Goal: Task Accomplishment & Management: Use online tool/utility

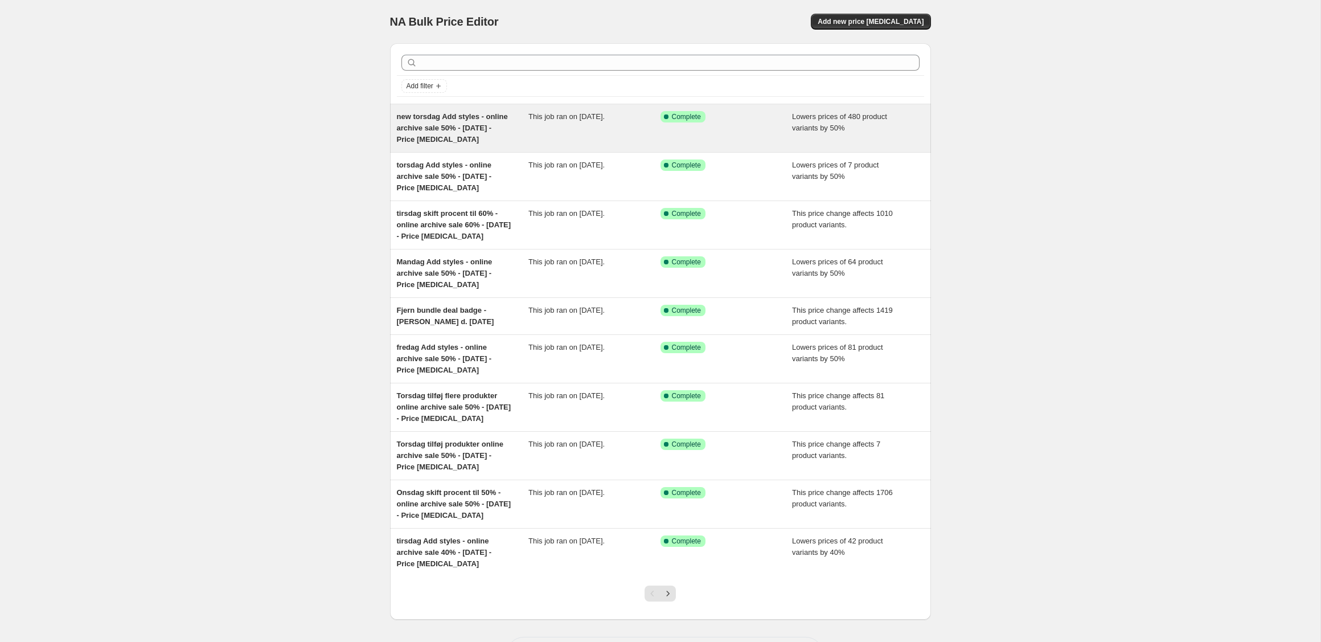
click at [498, 120] on div "new torsdag Add styles - online archive sale 50% - [DATE] - Price [MEDICAL_DATA]" at bounding box center [463, 128] width 132 height 34
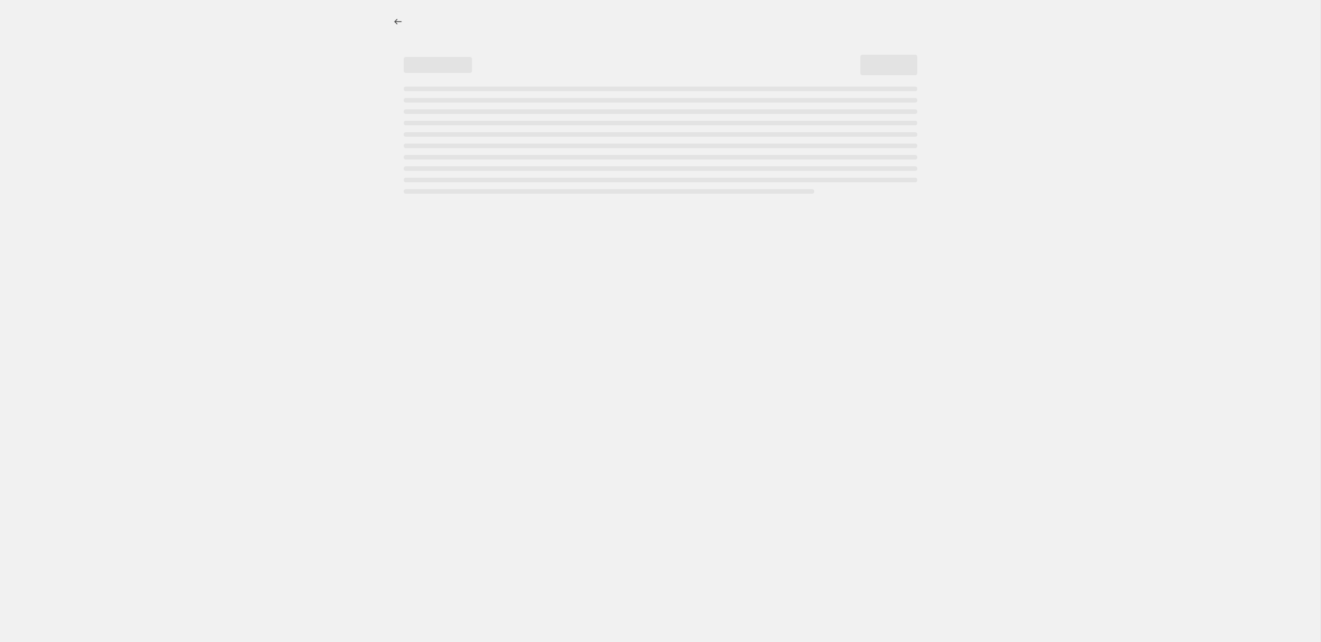
select select "percentage"
select select "tag"
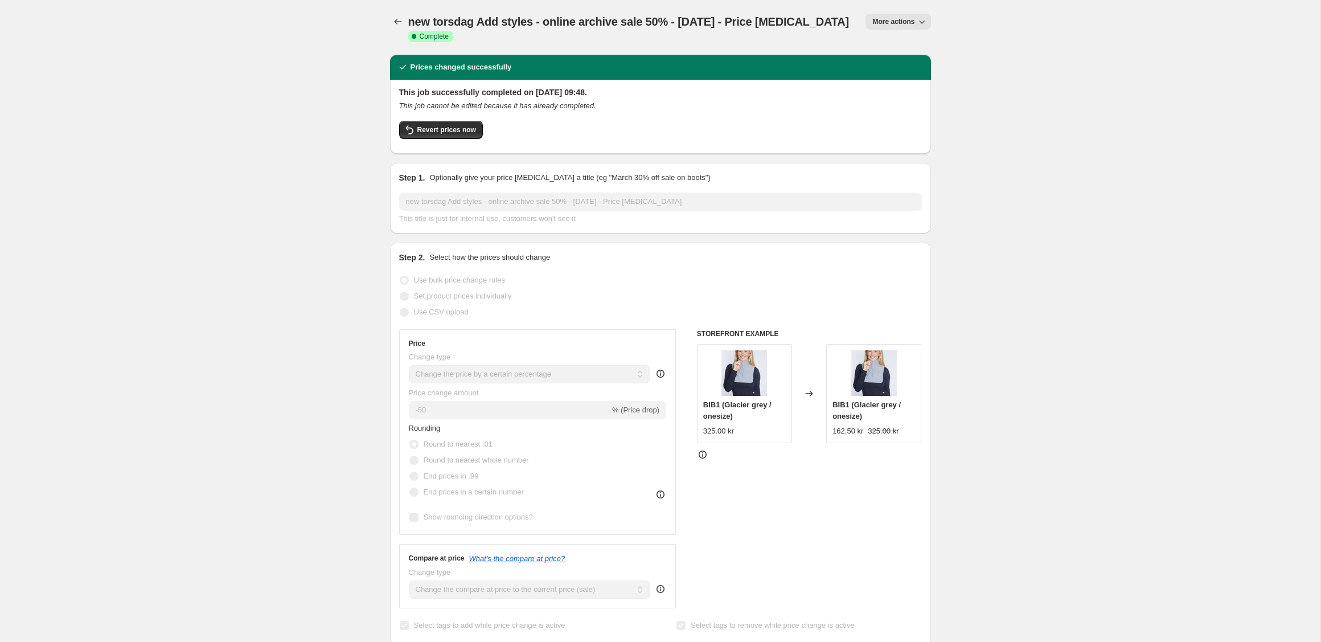
click at [910, 23] on span "More actions" at bounding box center [894, 21] width 42 height 9
click at [895, 65] on span "Copy to new job" at bounding box center [898, 64] width 53 height 9
select select "percentage"
select select "tag"
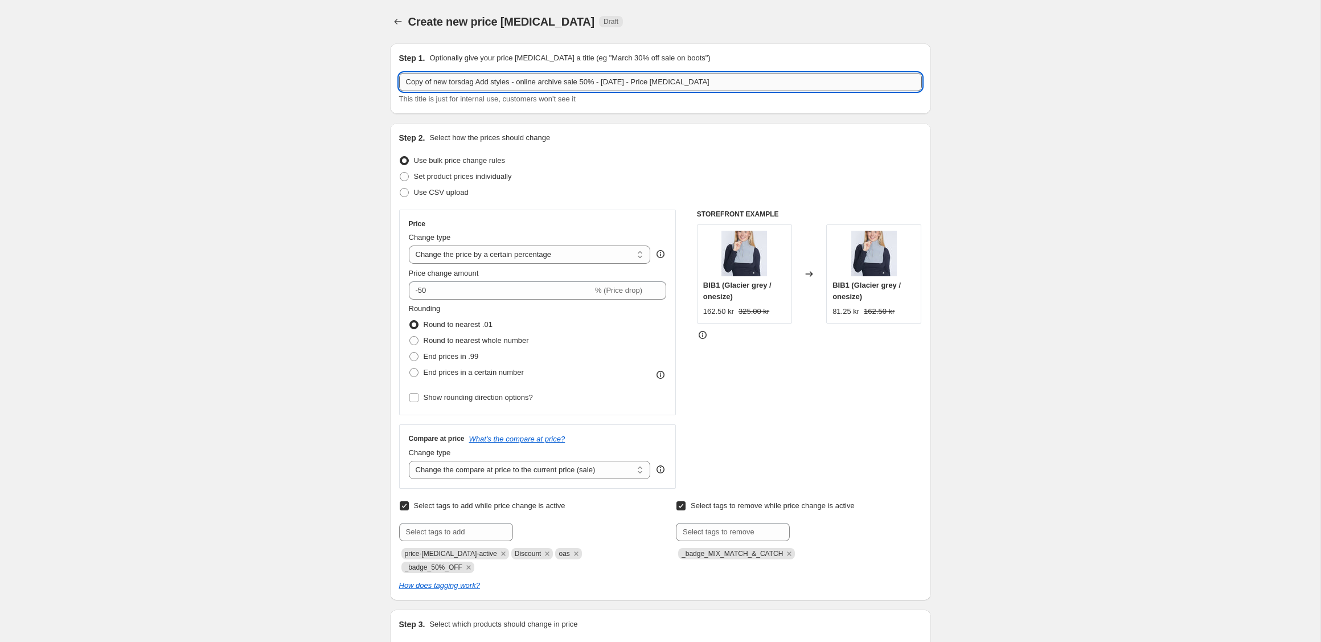
drag, startPoint x: 479, startPoint y: 81, endPoint x: 404, endPoint y: 81, distance: 74.6
click at [404, 81] on input "Copy of new torsdag Add styles - online archive sale 50% - [DATE] - Price [MEDI…" at bounding box center [660, 82] width 523 height 18
drag, startPoint x: 574, startPoint y: 83, endPoint x: 568, endPoint y: 84, distance: 5.8
click at [567, 84] on input "tirsdag Add styles - online archive sale 50% - [DATE] - Price [MEDICAL_DATA]" at bounding box center [660, 82] width 523 height 18
type input "tirsdag Add styles - online archive sale 50% - [DATE] - Price [MEDICAL_DATA]"
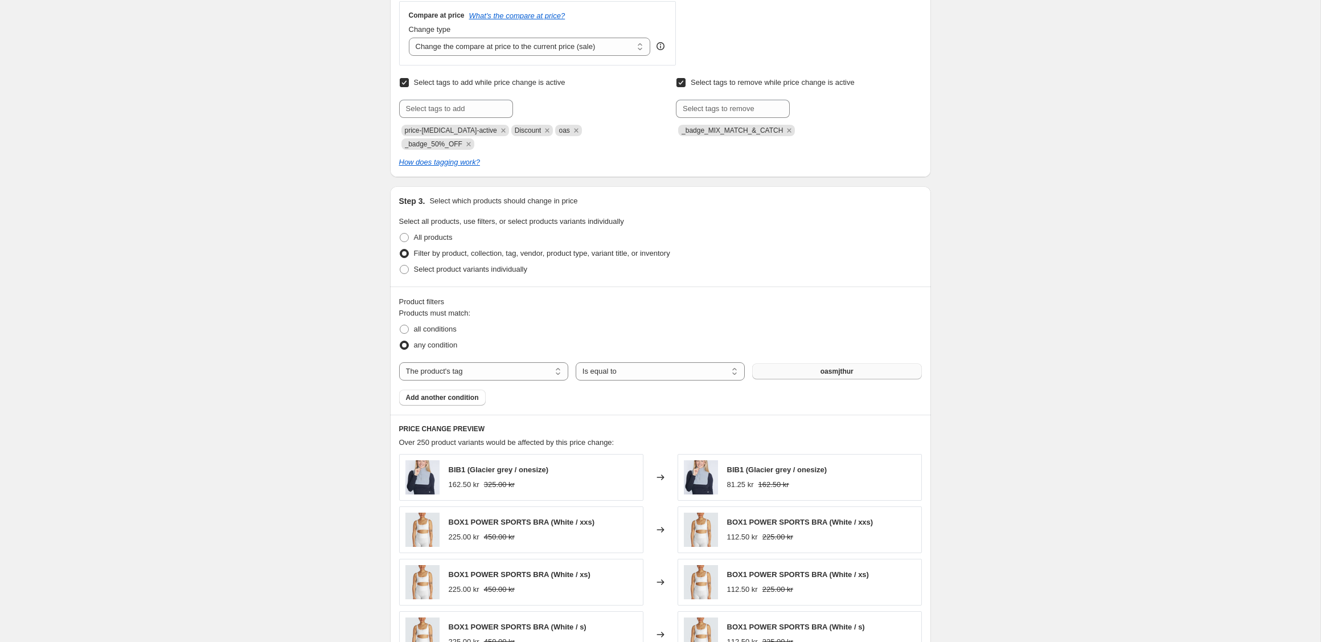
scroll to position [425, 0]
click at [837, 372] on span "oasmjthur" at bounding box center [837, 369] width 33 height 9
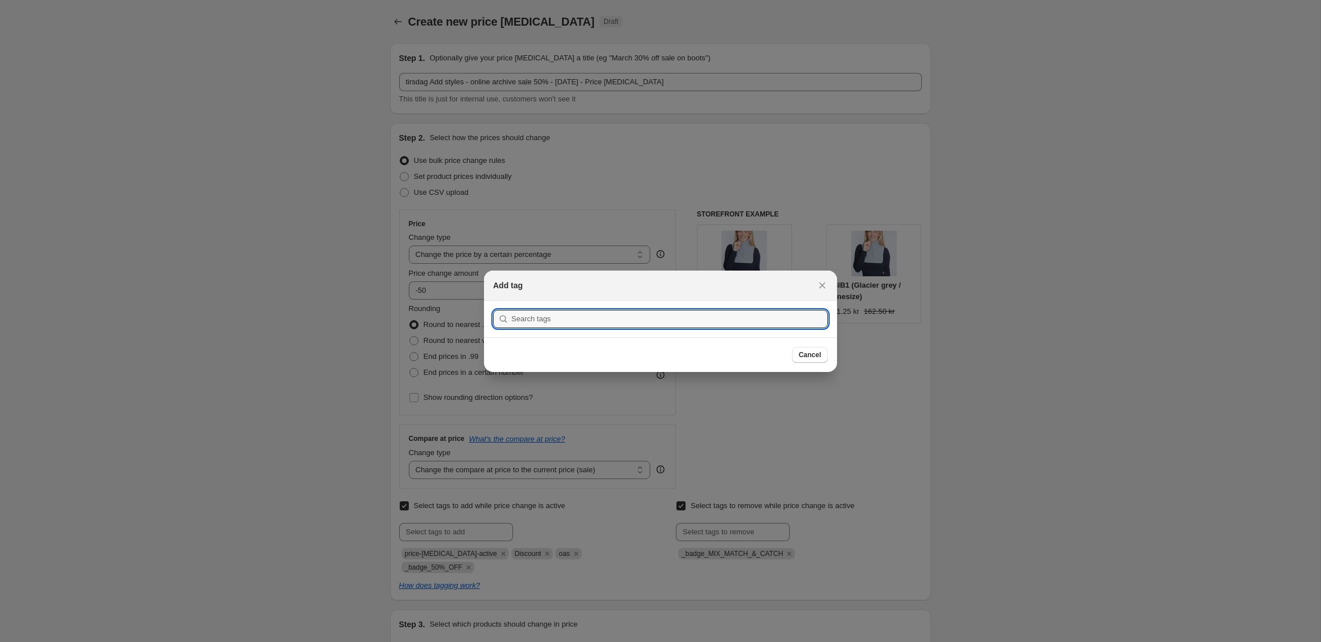
scroll to position [0, 0]
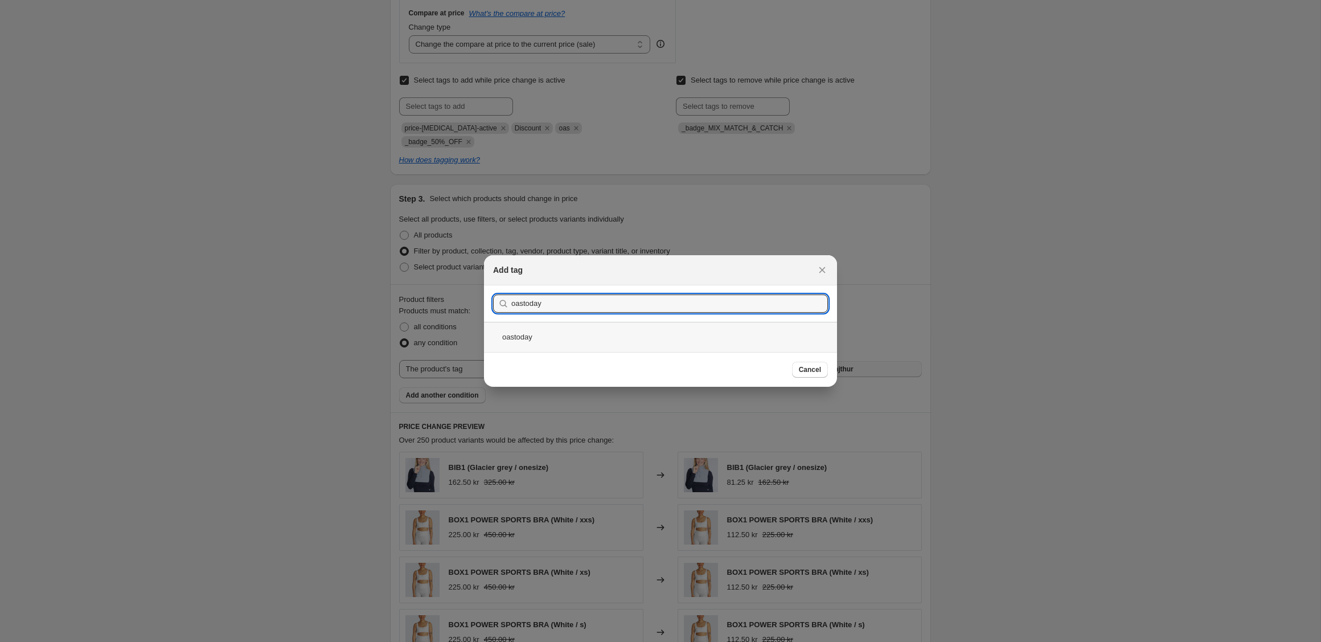
type input "oastoday"
click at [535, 343] on div "oastoday" at bounding box center [660, 337] width 353 height 30
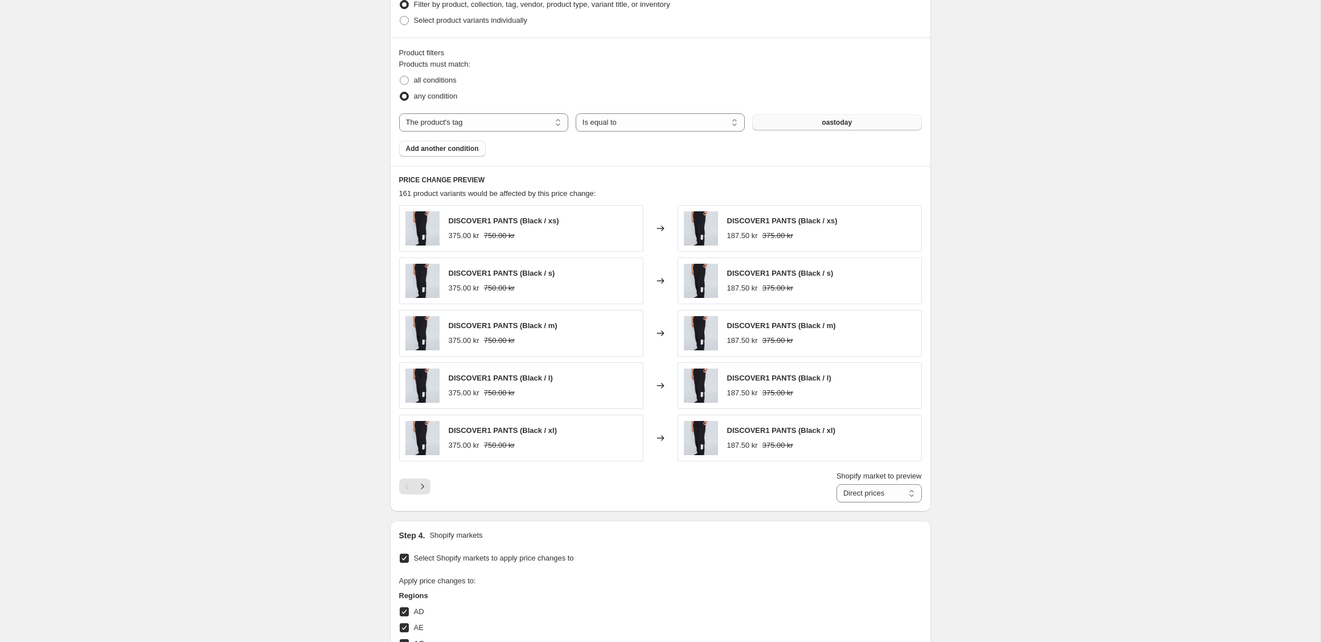
scroll to position [674, 0]
click at [421, 484] on icon "Next" at bounding box center [422, 484] width 11 height 11
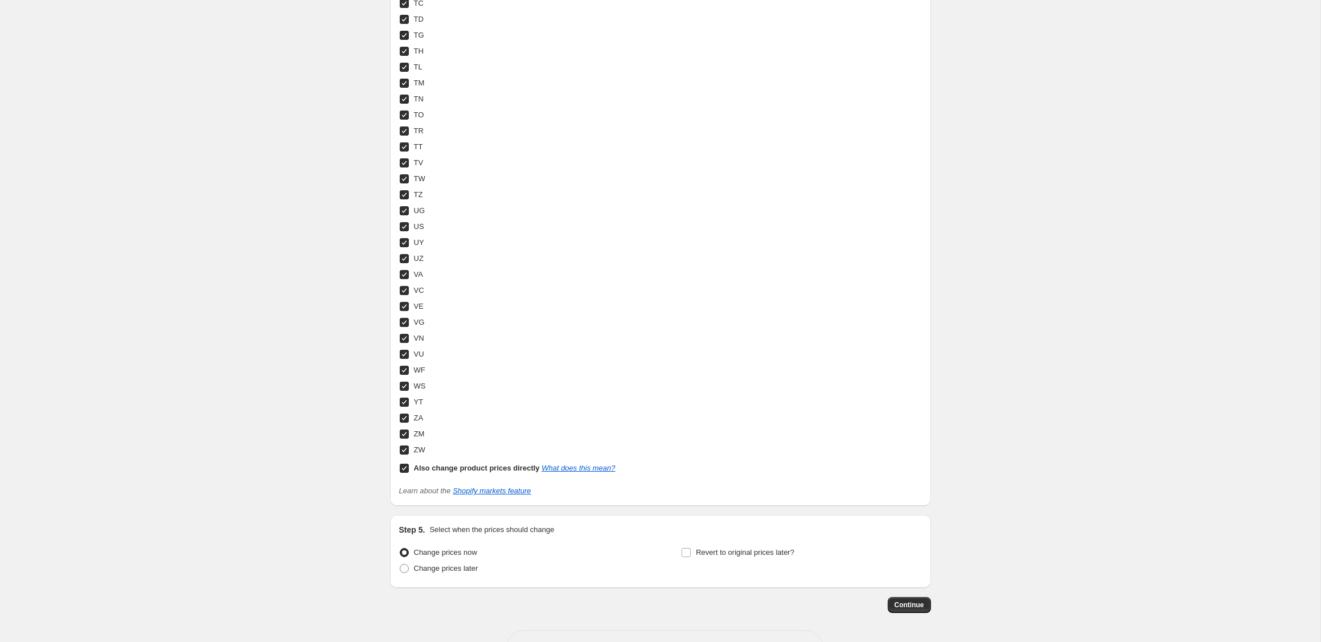
scroll to position [4128, 0]
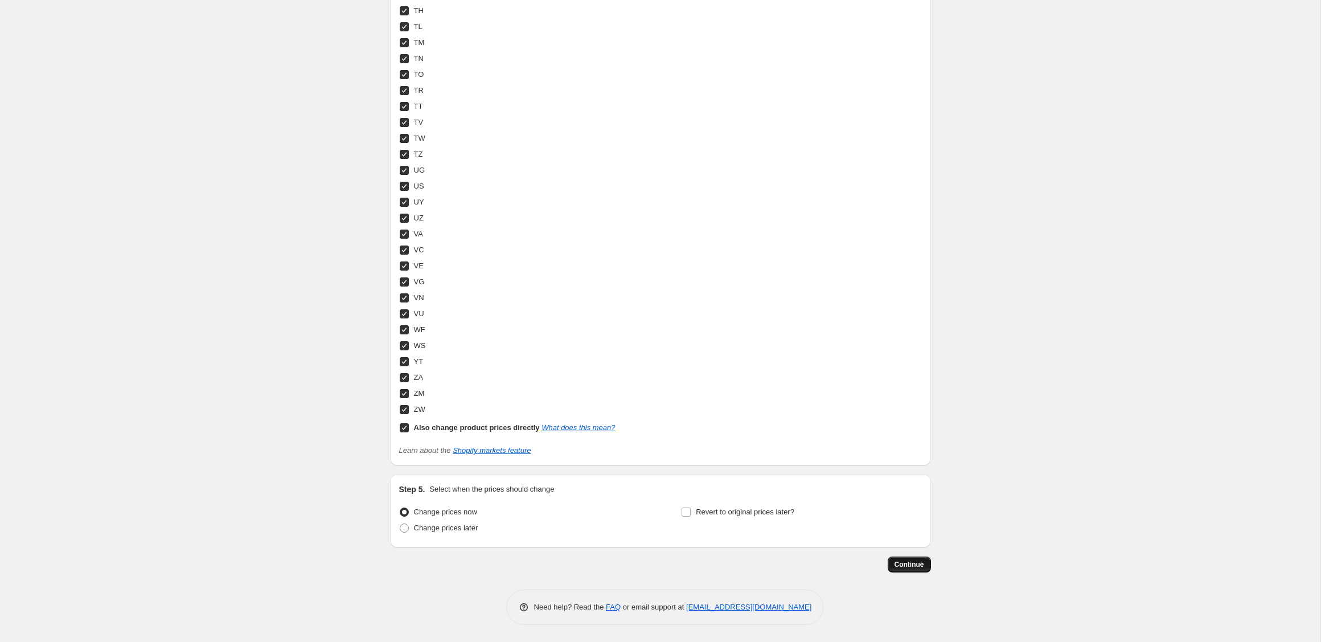
click at [913, 562] on span "Continue" at bounding box center [910, 564] width 30 height 9
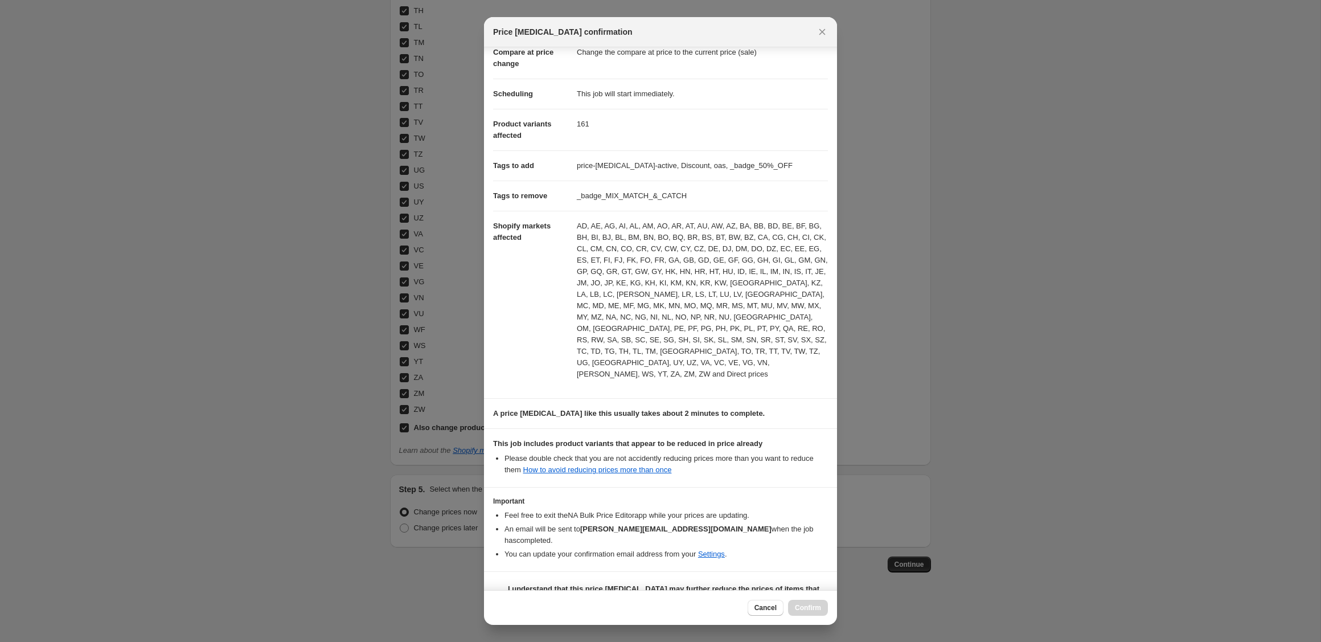
scroll to position [65, 0]
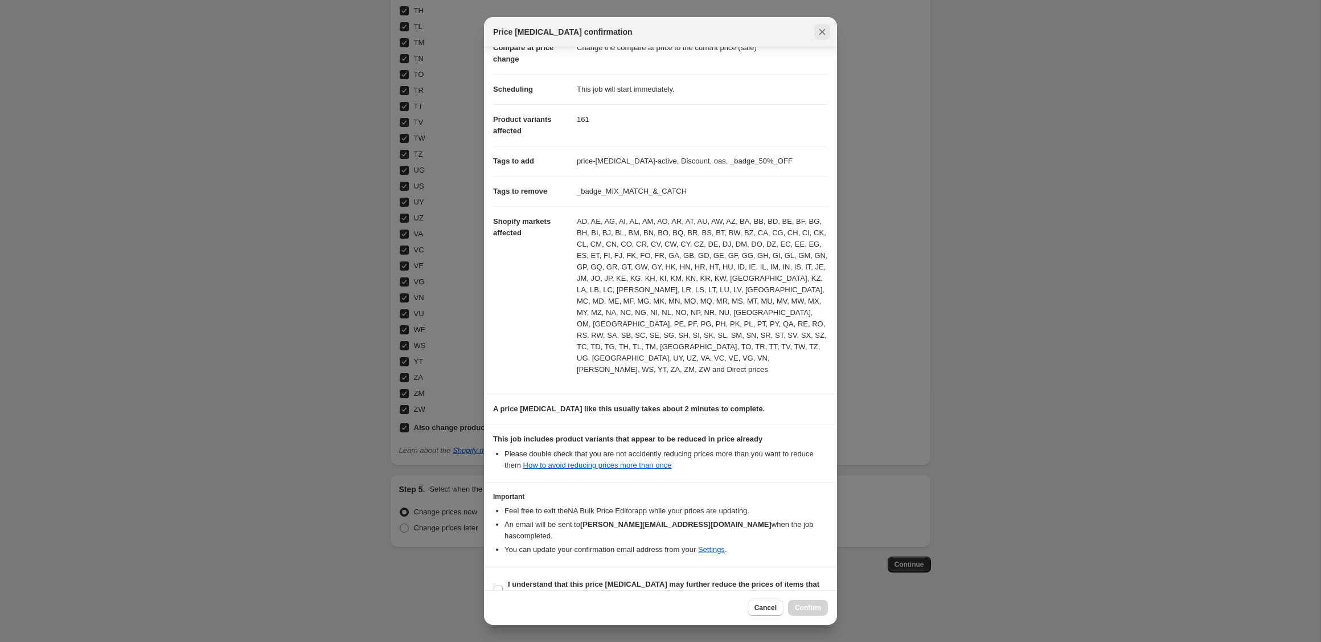
click at [819, 37] on icon "Close" at bounding box center [822, 31] width 11 height 11
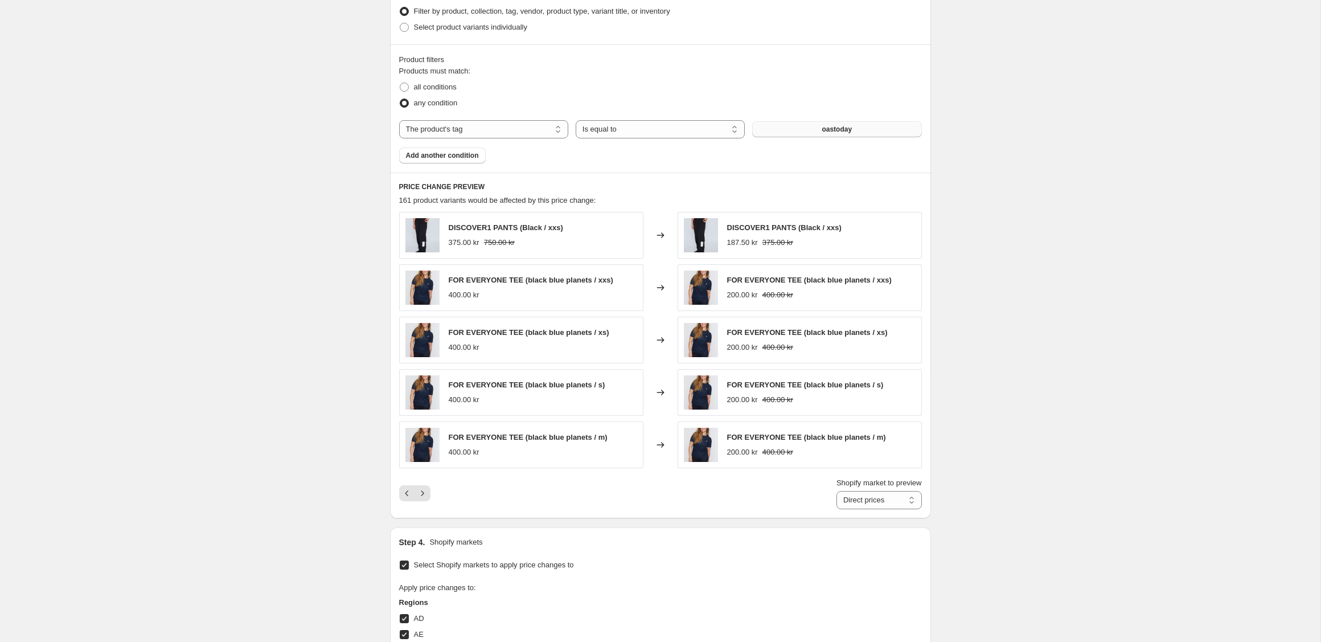
scroll to position [664, 0]
click at [847, 129] on span "oastoday" at bounding box center [837, 130] width 30 height 9
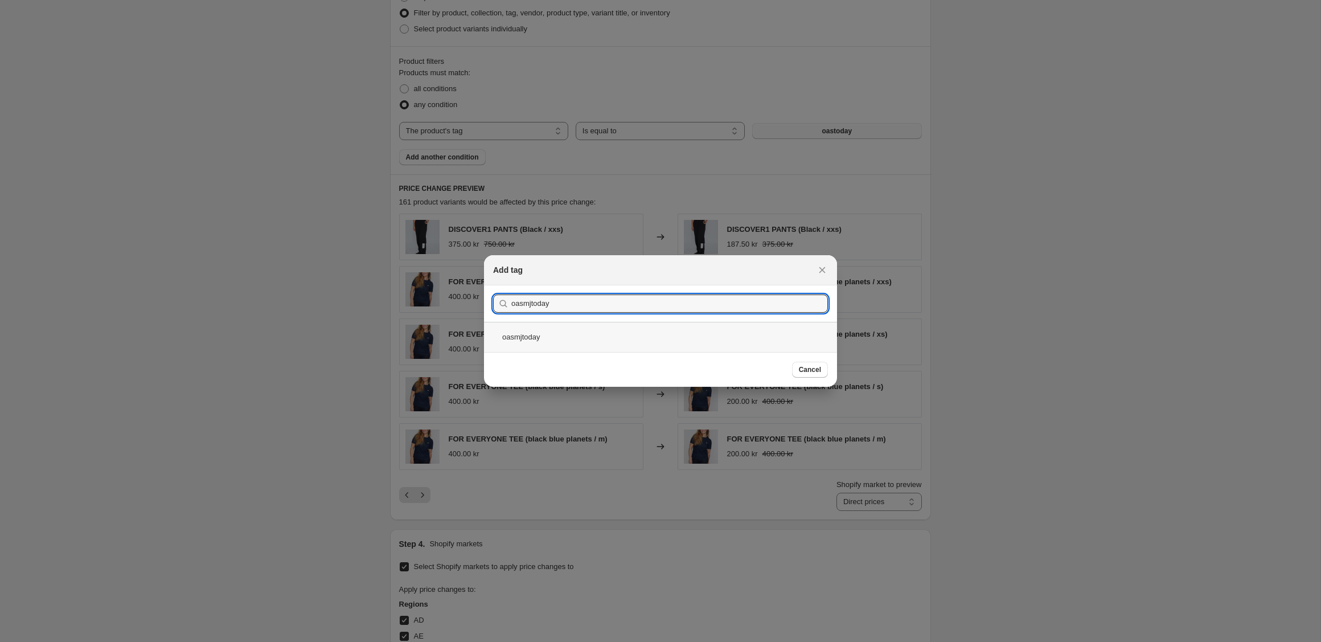
type input "oasmjtoday"
click at [565, 336] on div "oasmjtoday" at bounding box center [660, 337] width 353 height 30
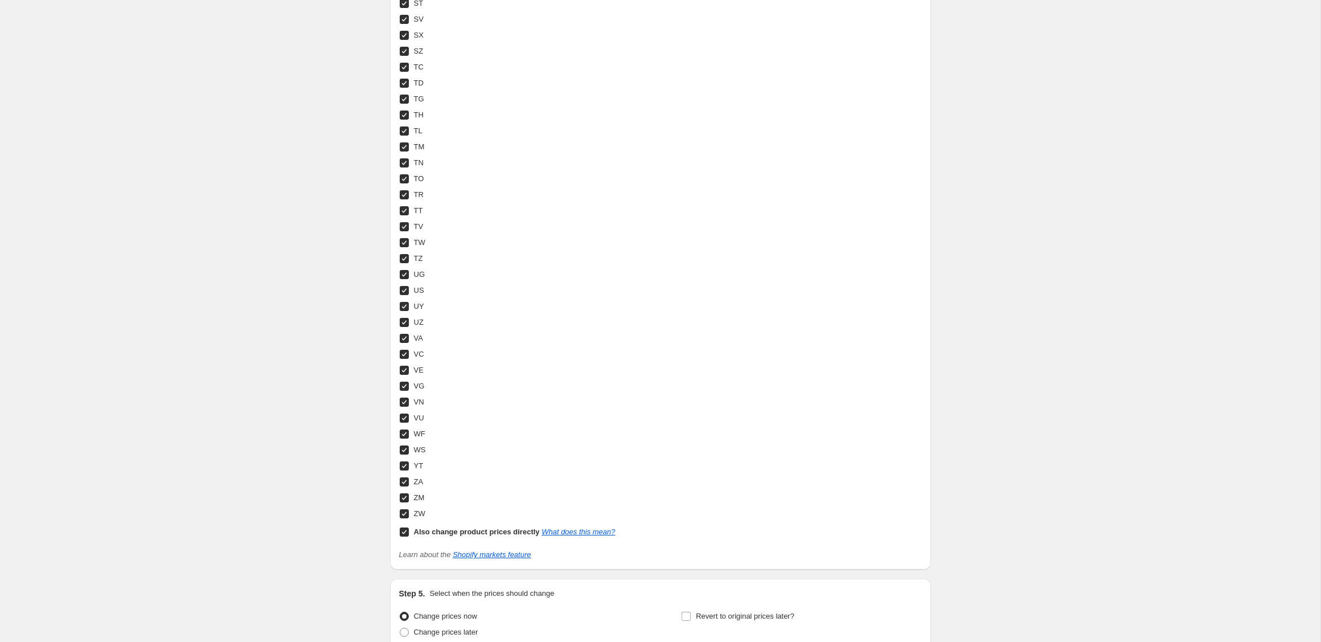
scroll to position [4135, 0]
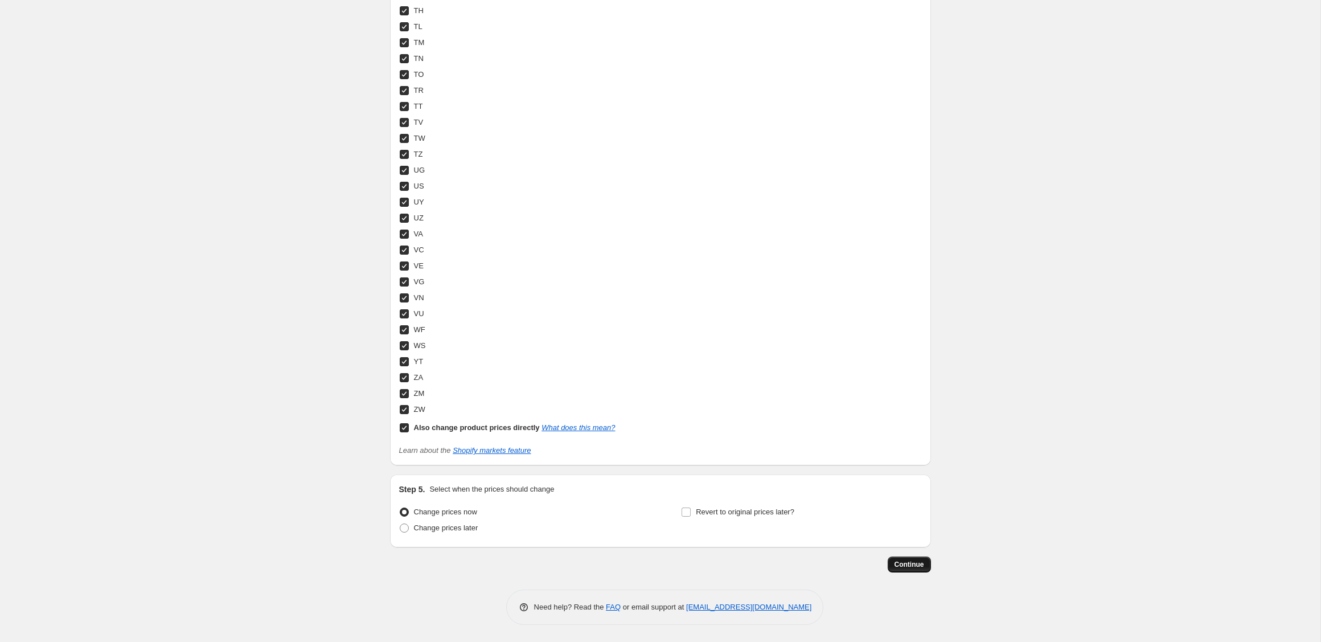
click at [906, 566] on span "Continue" at bounding box center [910, 564] width 30 height 9
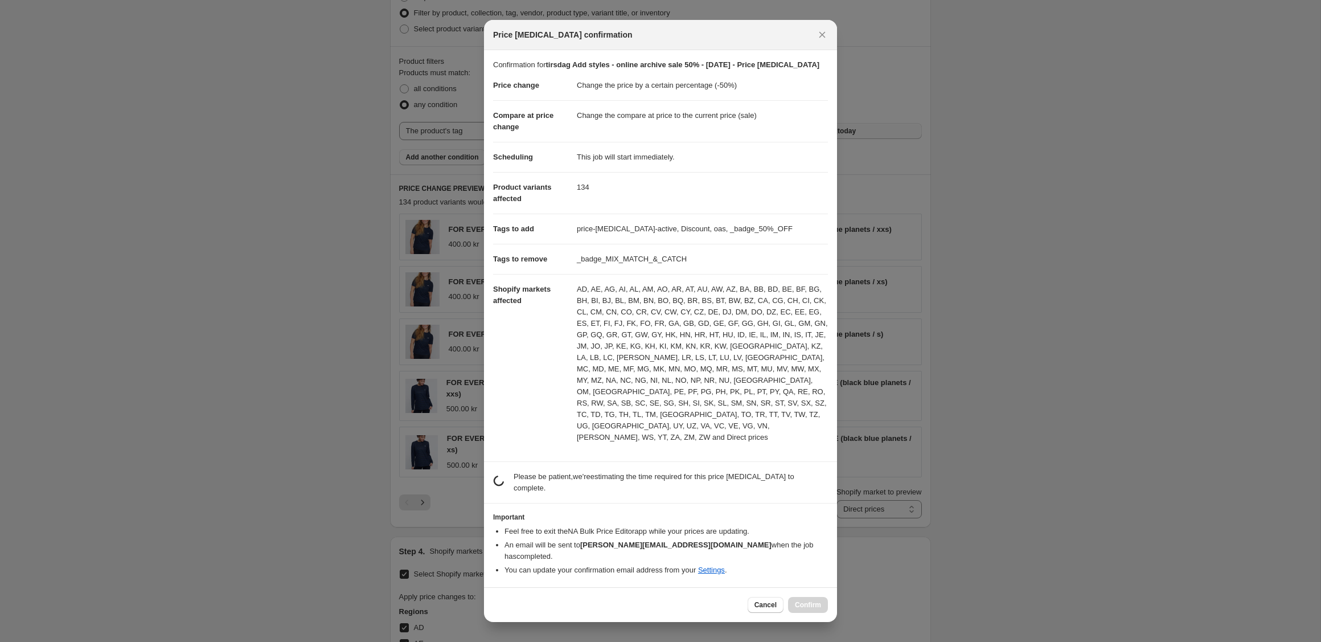
scroll to position [0, 0]
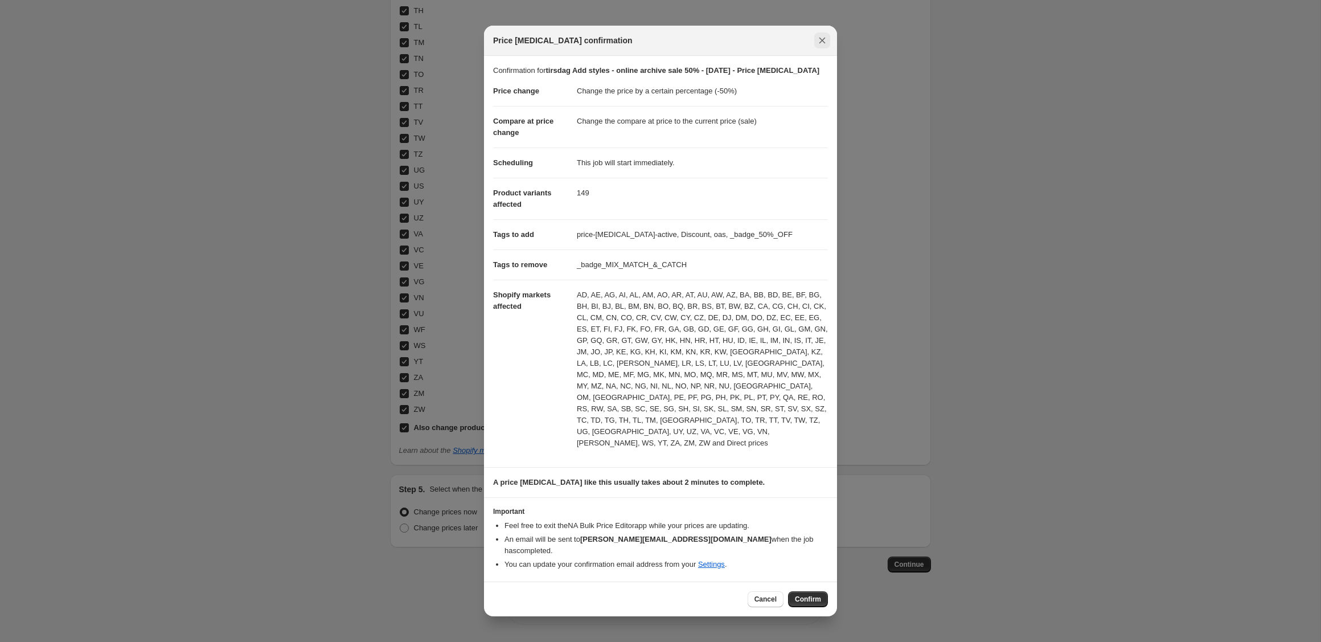
click at [821, 46] on icon "Close" at bounding box center [822, 40] width 11 height 11
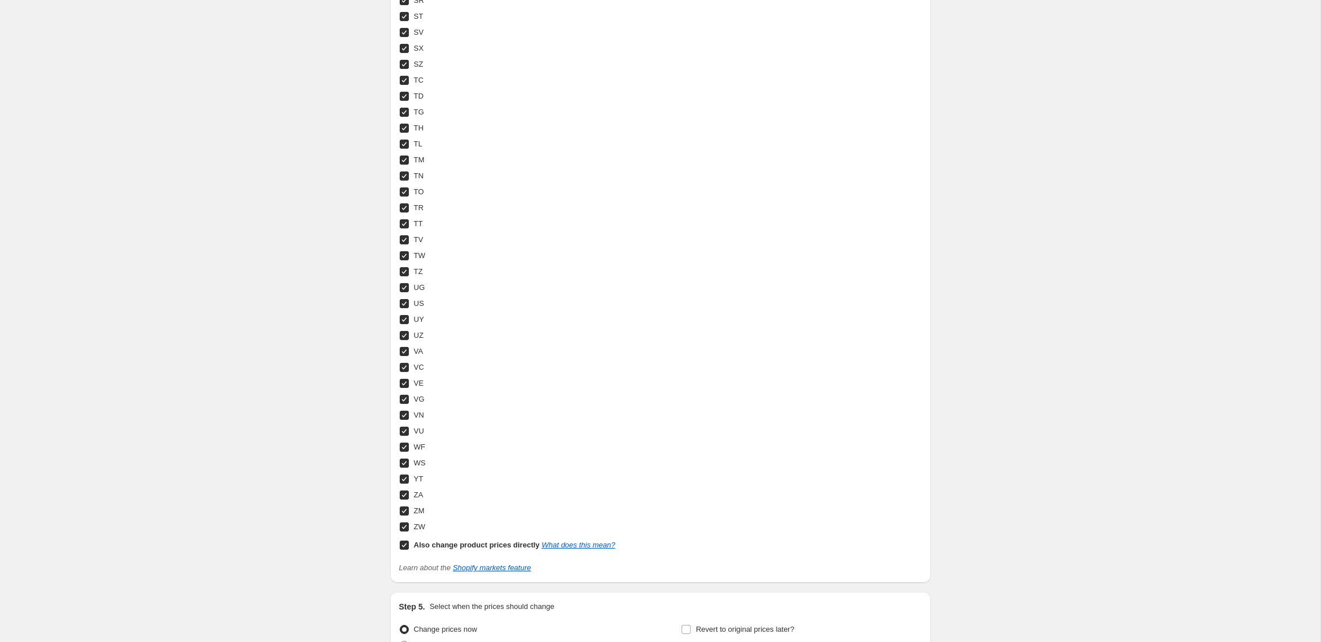
scroll to position [4135, 0]
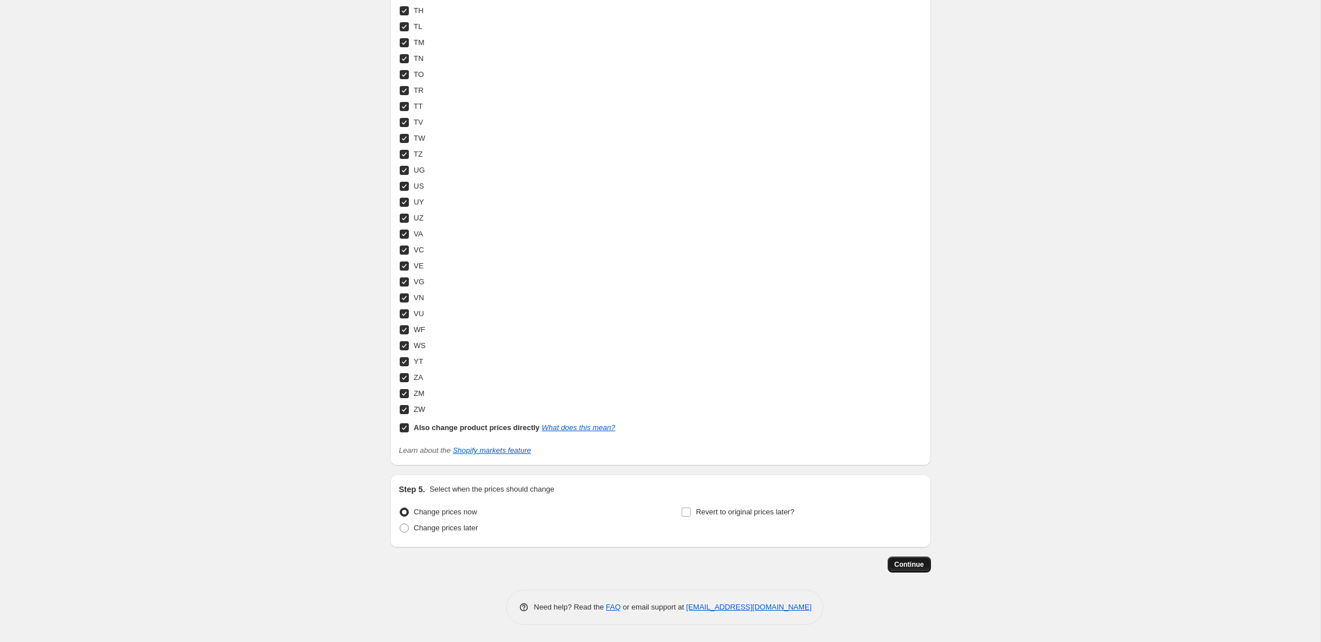
click at [919, 567] on span "Continue" at bounding box center [910, 564] width 30 height 9
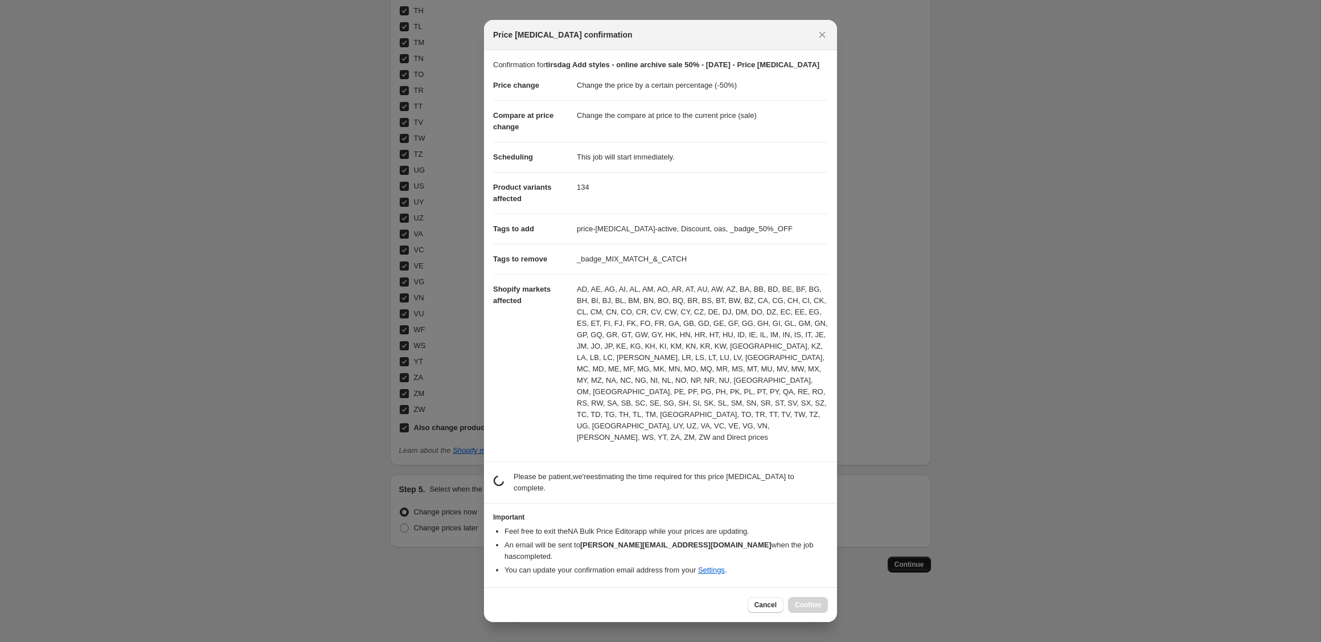
scroll to position [0, 0]
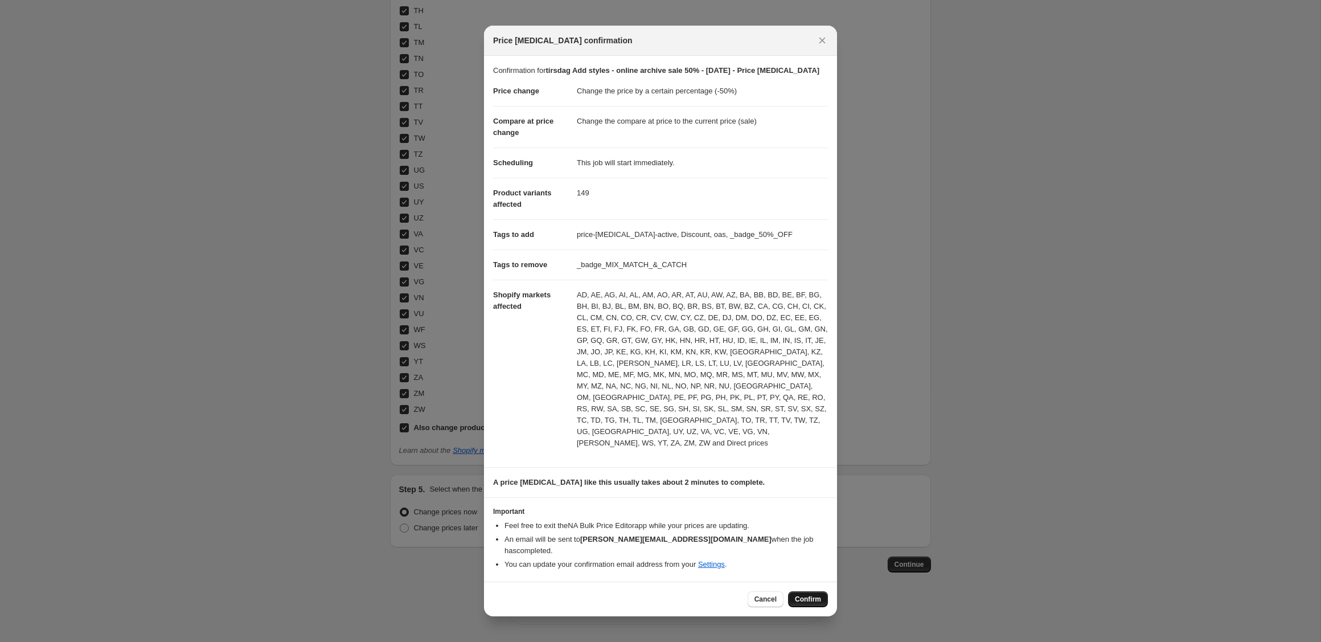
click at [814, 595] on span "Confirm" at bounding box center [808, 599] width 26 height 9
